Goal: Transaction & Acquisition: Obtain resource

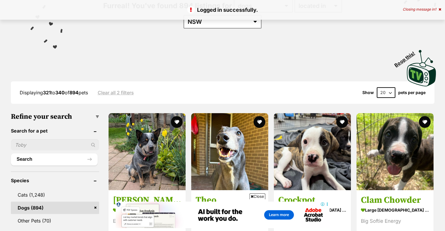
scroll to position [88, 0]
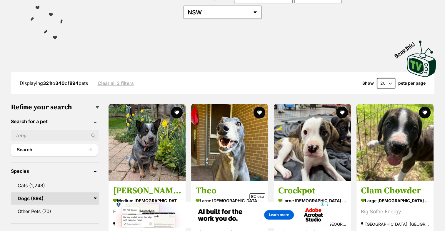
click at [111, 81] on link "Clear all 2 filters" at bounding box center [116, 83] width 36 height 5
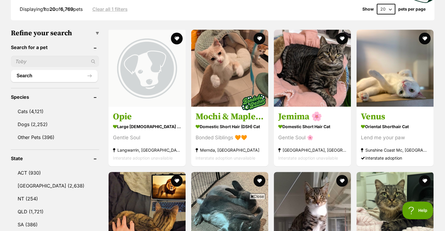
scroll to position [177, 0]
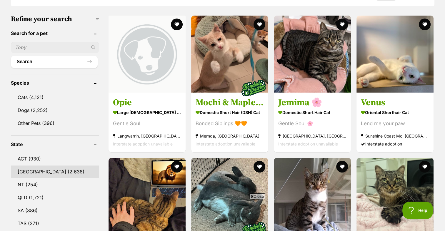
click at [34, 172] on link "NSW (2,638)" at bounding box center [55, 172] width 88 height 12
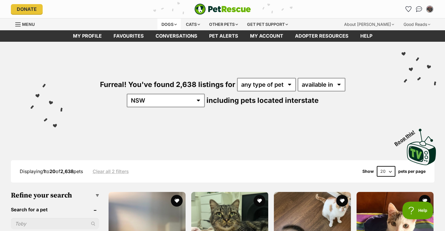
click at [173, 23] on div "Dogs" at bounding box center [169, 25] width 24 height 12
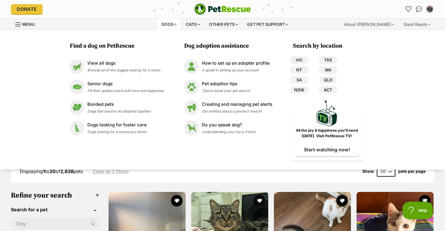
click at [30, 24] on span "Menu" at bounding box center [28, 24] width 13 height 5
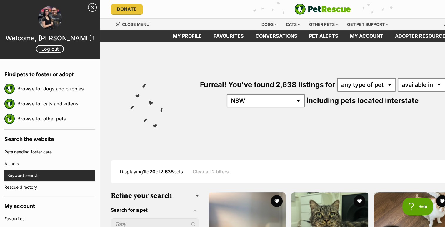
click at [31, 172] on link "Keyword search" at bounding box center [51, 176] width 88 height 12
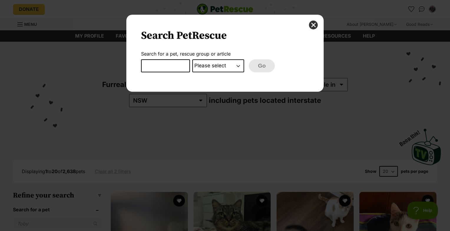
click at [155, 68] on input "Dialog Window - Close (Press escape to close)" at bounding box center [165, 65] width 49 height 13
type input "german shepherd"
click at [218, 65] on select "Please select PetRescue ID Pet name Group Article" at bounding box center [218, 65] width 52 height 13
click at [252, 42] on h2 "Search PetRescue" at bounding box center [225, 35] width 168 height 13
click at [217, 66] on select "Please select PetRescue ID Pet name Group Article" at bounding box center [218, 65] width 52 height 13
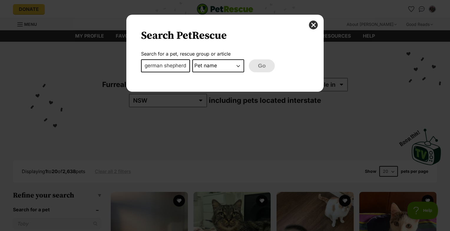
click at [192, 59] on select "Please select PetRescue ID Pet name Group Article" at bounding box center [218, 65] width 52 height 13
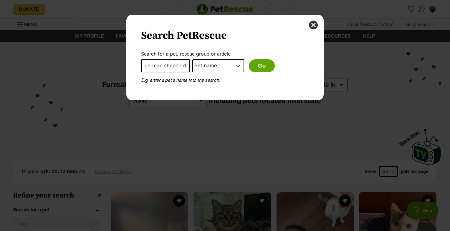
click at [213, 63] on select "Please select PetRescue ID Pet name Group Article" at bounding box center [218, 65] width 52 height 13
select select "group"
click at [192, 59] on select "Please select PetRescue ID Pet name Group Article" at bounding box center [218, 65] width 52 height 13
click at [261, 69] on button "Go" at bounding box center [262, 65] width 26 height 13
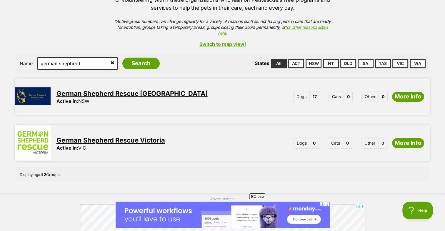
click at [178, 90] on link "German Shepherd Rescue New South Wales" at bounding box center [132, 94] width 151 height 8
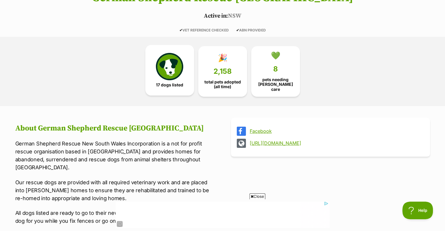
click at [185, 72] on link "17 dogs listed" at bounding box center [169, 70] width 49 height 51
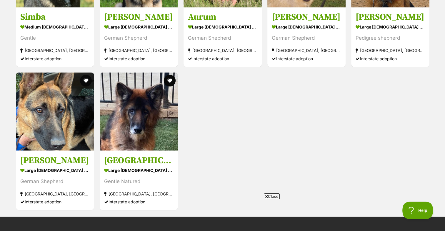
scroll to position [1062, 0]
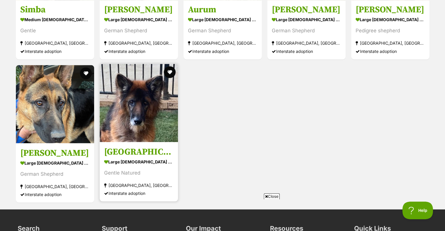
click at [134, 124] on img at bounding box center [139, 103] width 78 height 78
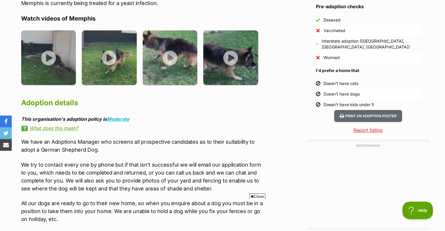
scroll to position [589, 0]
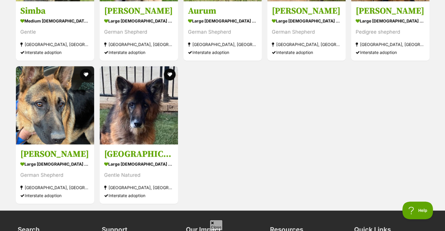
scroll to position [1062, 0]
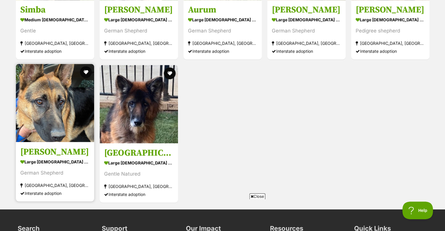
click at [61, 103] on img at bounding box center [55, 103] width 78 height 78
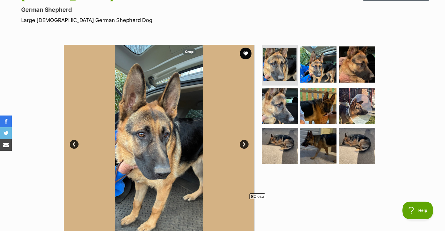
scroll to position [88, 0]
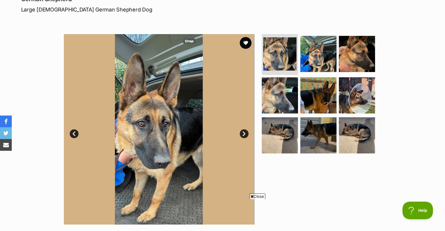
click at [242, 134] on link "Next" at bounding box center [244, 134] width 9 height 9
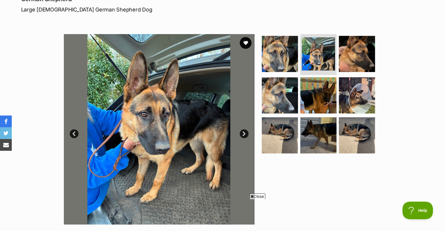
click at [242, 134] on link "Next" at bounding box center [244, 134] width 9 height 9
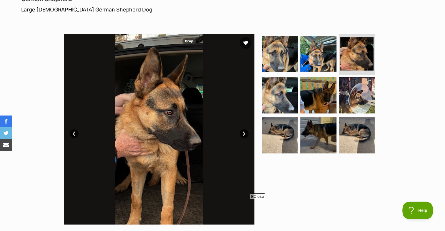
click at [242, 134] on link "Next" at bounding box center [244, 134] width 9 height 9
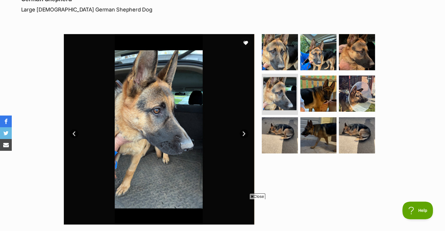
click at [242, 134] on link "Next" at bounding box center [244, 134] width 9 height 9
